Goal: Task Accomplishment & Management: Manage account settings

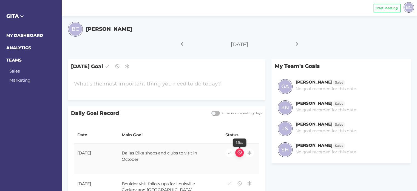
click at [238, 154] on icon "button" at bounding box center [239, 151] width 5 height 7
click at [107, 84] on div at bounding box center [159, 84] width 176 height 14
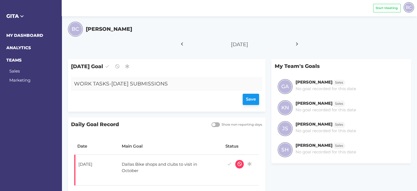
click at [253, 98] on div "Save" at bounding box center [166, 99] width 185 height 11
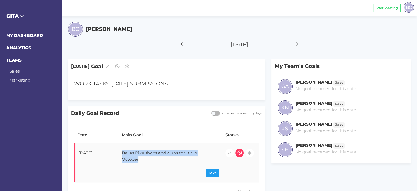
drag, startPoint x: 153, startPoint y: 158, endPoint x: 119, endPoint y: 155, distance: 33.9
click at [119, 155] on div "Dallas Bike shops and clubs to visit in October" at bounding box center [166, 156] width 95 height 19
click at [296, 44] on icon at bounding box center [296, 44] width 9 height 14
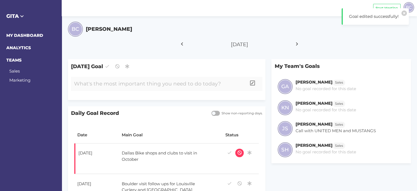
click at [111, 80] on div at bounding box center [159, 84] width 176 height 14
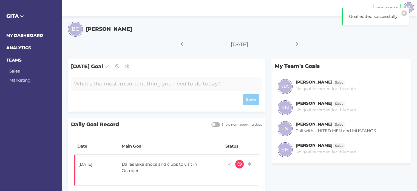
paste div
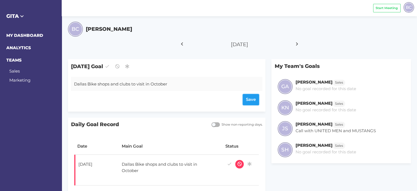
drag, startPoint x: 251, startPoint y: 102, endPoint x: 243, endPoint y: 95, distance: 10.7
click at [251, 101] on div "Save" at bounding box center [166, 99] width 185 height 11
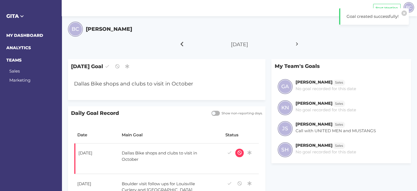
click at [182, 45] on icon at bounding box center [181, 44] width 9 height 14
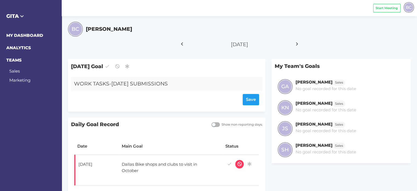
click at [108, 83] on div "WORK TASKS-[DATE] SUBMISSIONS" at bounding box center [159, 84] width 176 height 14
drag, startPoint x: 110, startPoint y: 83, endPoint x: 113, endPoint y: 88, distance: 6.3
click at [110, 83] on div "WORK TASKS-[DATE] SUBMISSIONS" at bounding box center [159, 84] width 176 height 14
click at [251, 101] on div "Save" at bounding box center [166, 99] width 185 height 11
